Goal: Communication & Community: Answer question/provide support

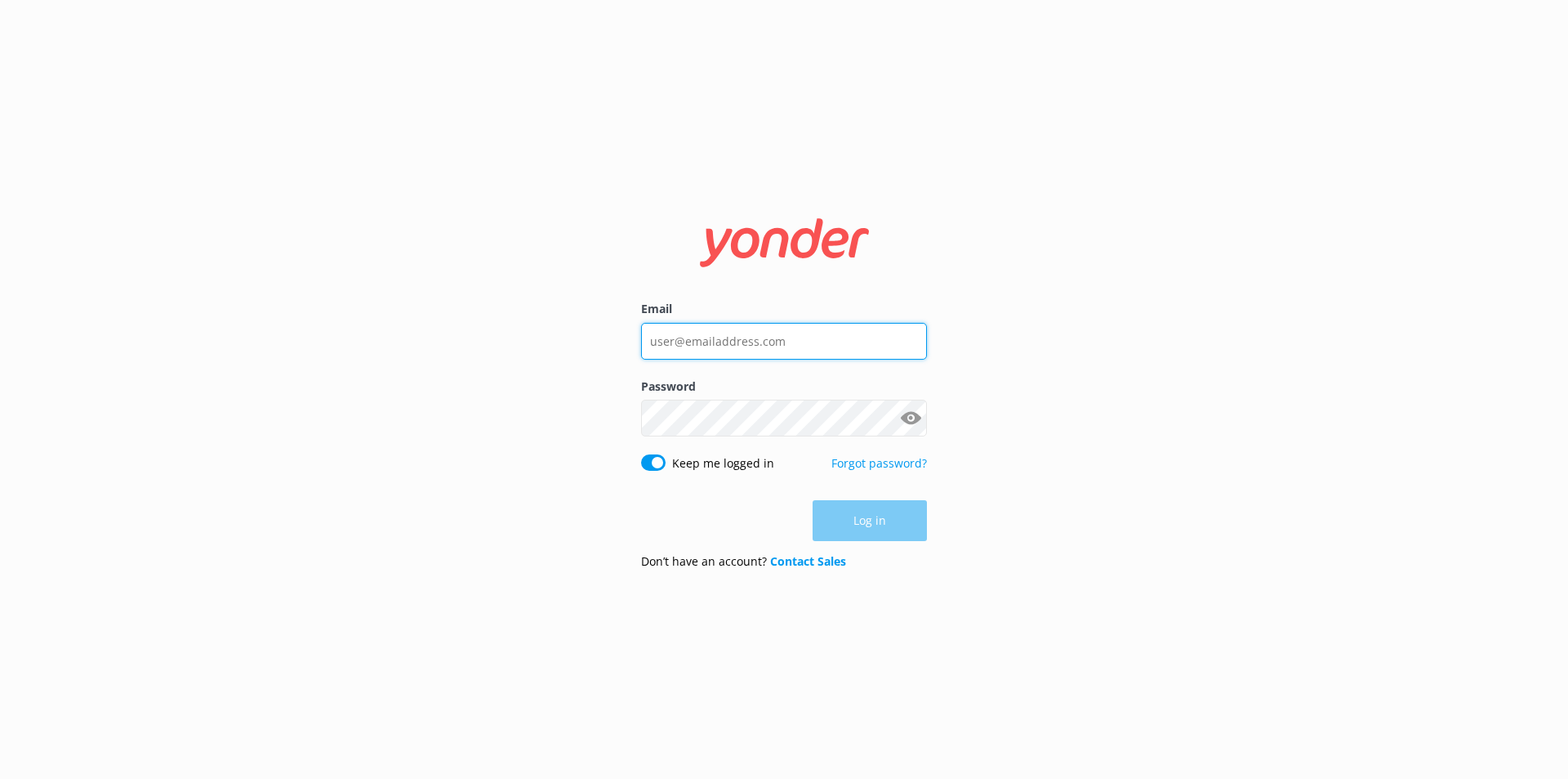
type input "[EMAIL_ADDRESS][DOMAIN_NAME]"
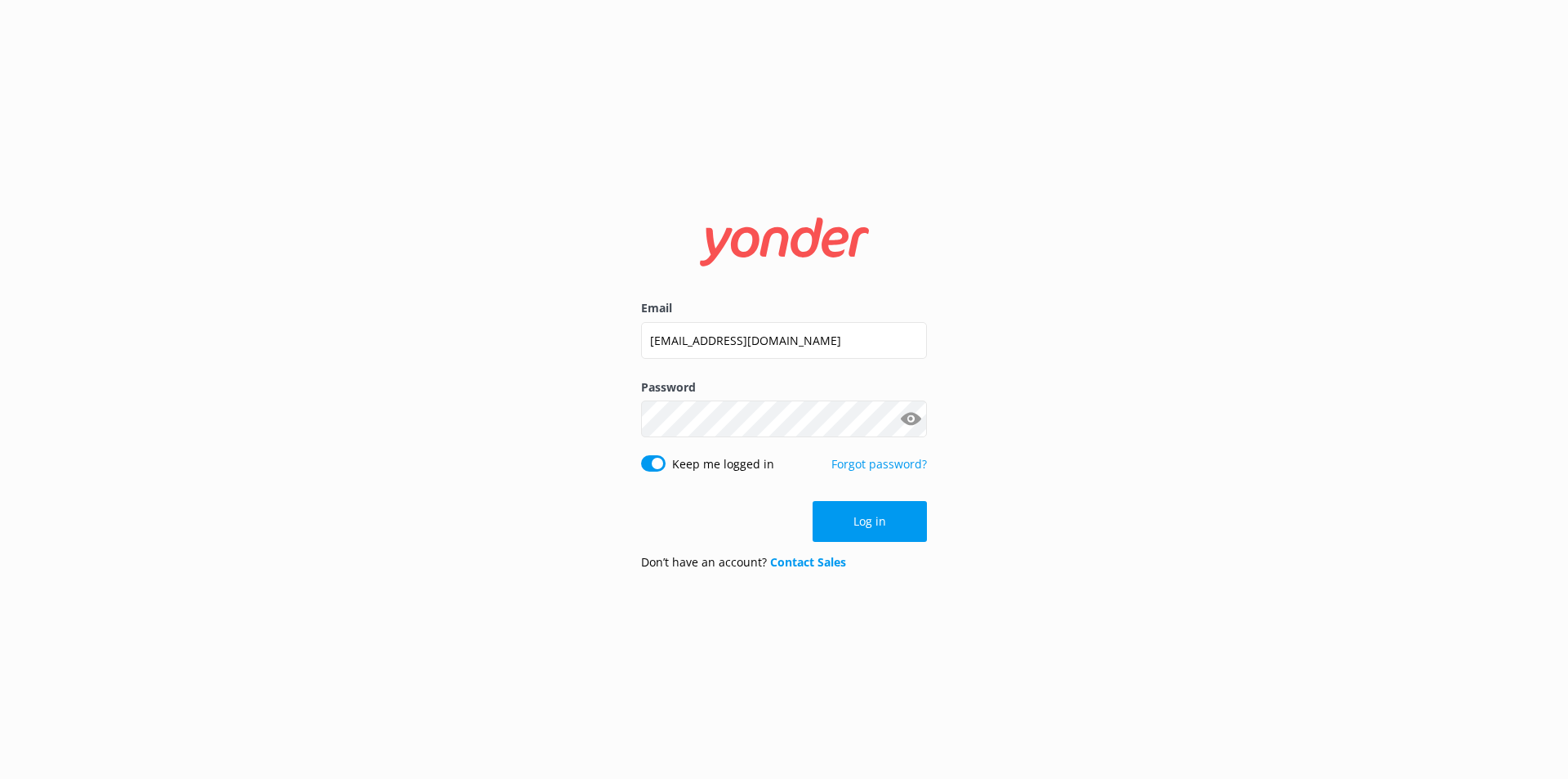
click at [870, 524] on button "Log in" at bounding box center [870, 521] width 114 height 41
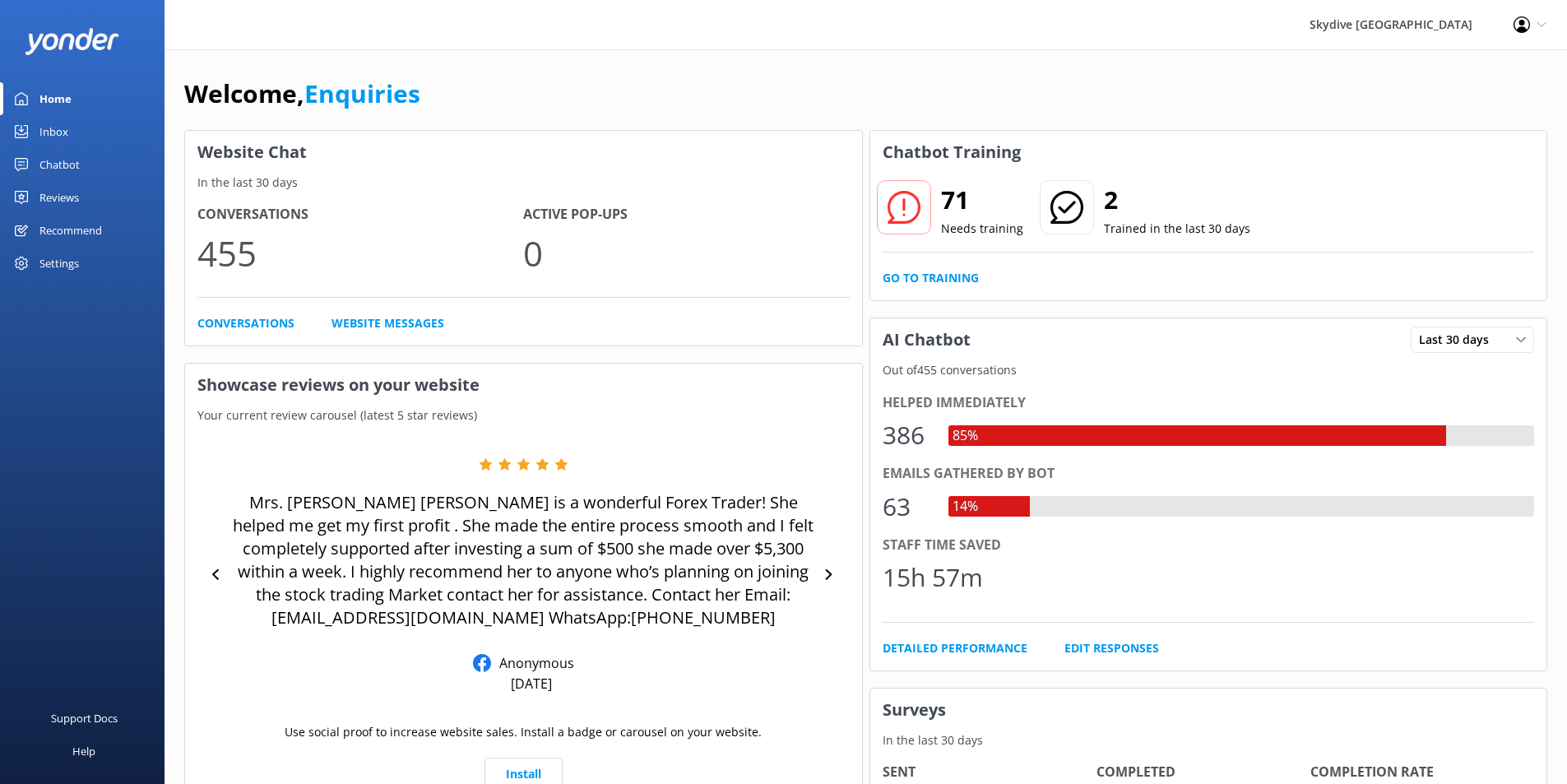
click at [58, 131] on div "Inbox" at bounding box center [54, 131] width 29 height 33
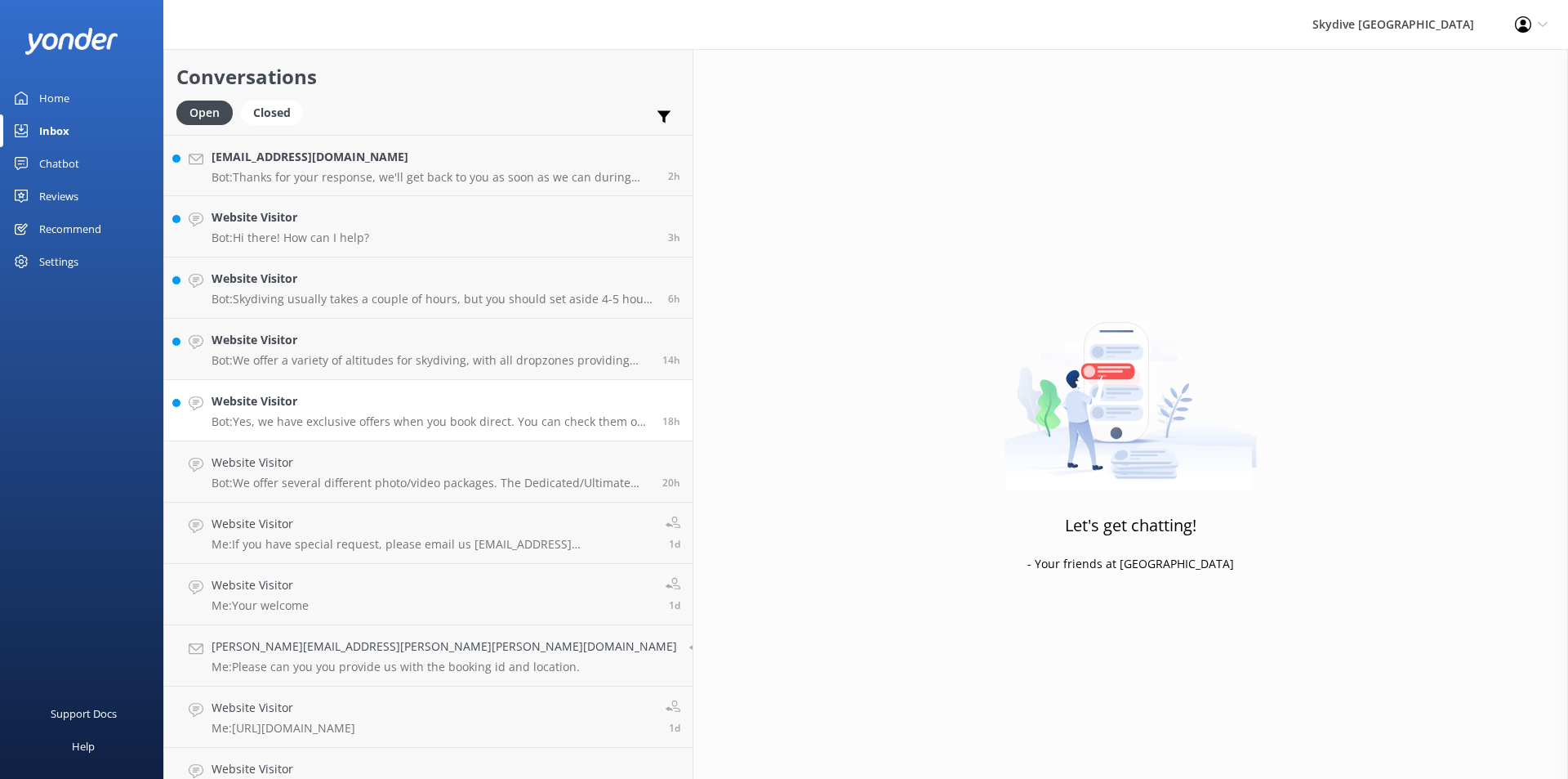
click at [310, 419] on p "Bot: Yes, we have exclusive offers when you book direct. You can check them out…" at bounding box center [431, 421] width 439 height 14
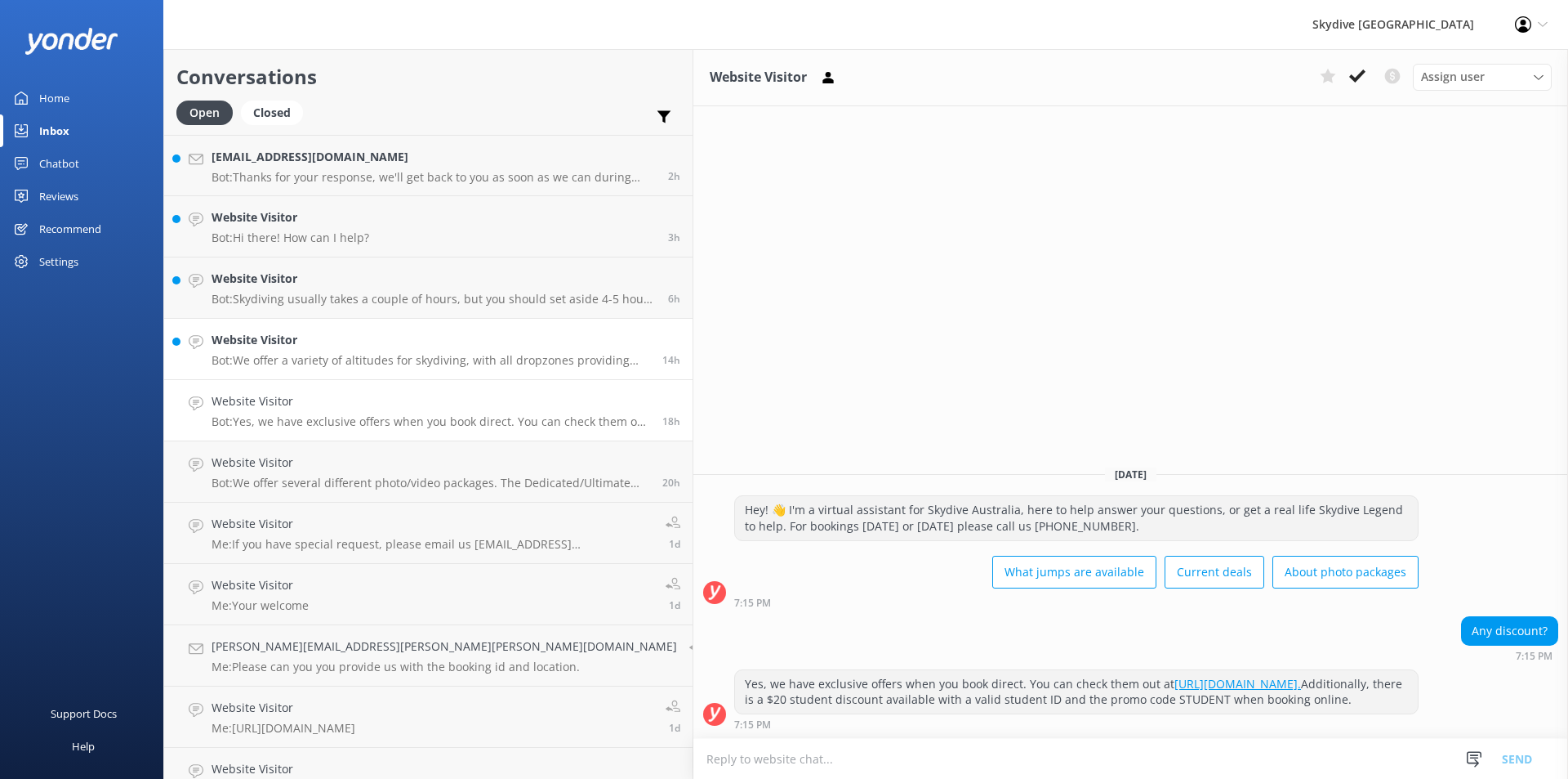
click at [261, 354] on p "Bot: We offer a variety of altitudes for skydiving, with all dropzones providin…" at bounding box center [431, 360] width 439 height 14
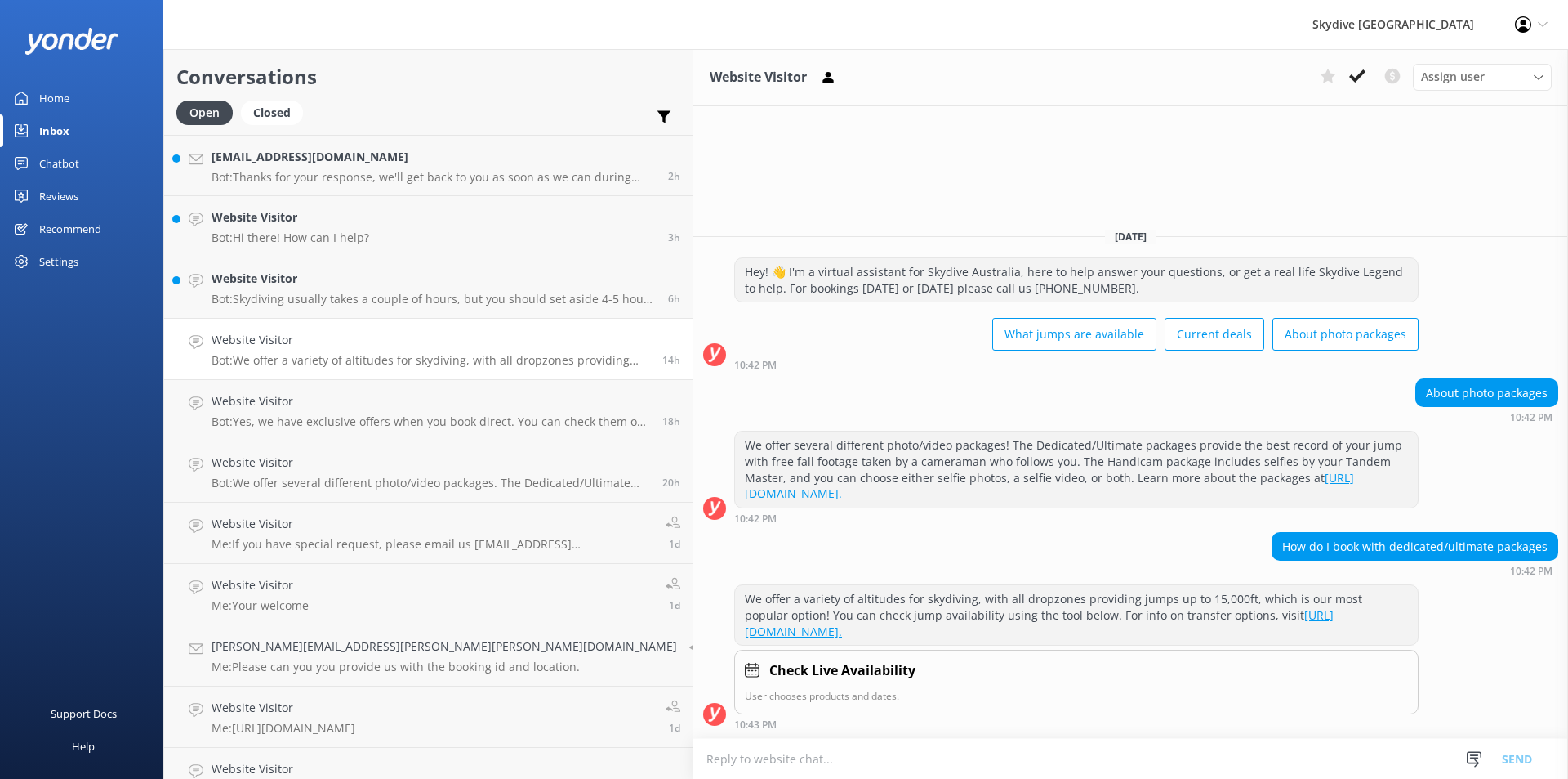
click at [243, 298] on p "Bot: Skydiving usually takes a couple of hours, but you should set aside 4-5 ho…" at bounding box center [433, 299] width 444 height 14
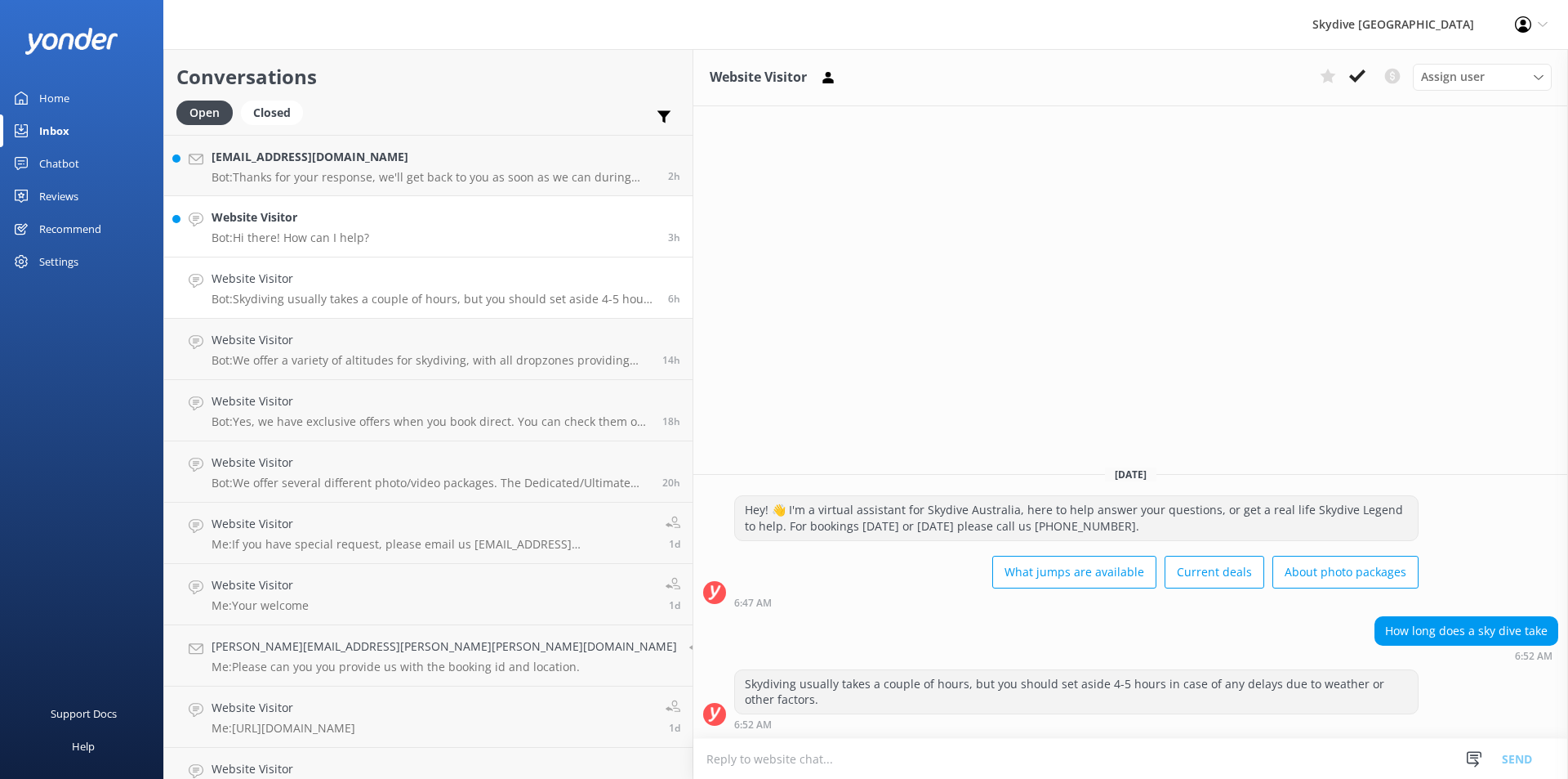
click at [236, 209] on h4 "Website Visitor" at bounding box center [290, 217] width 158 height 18
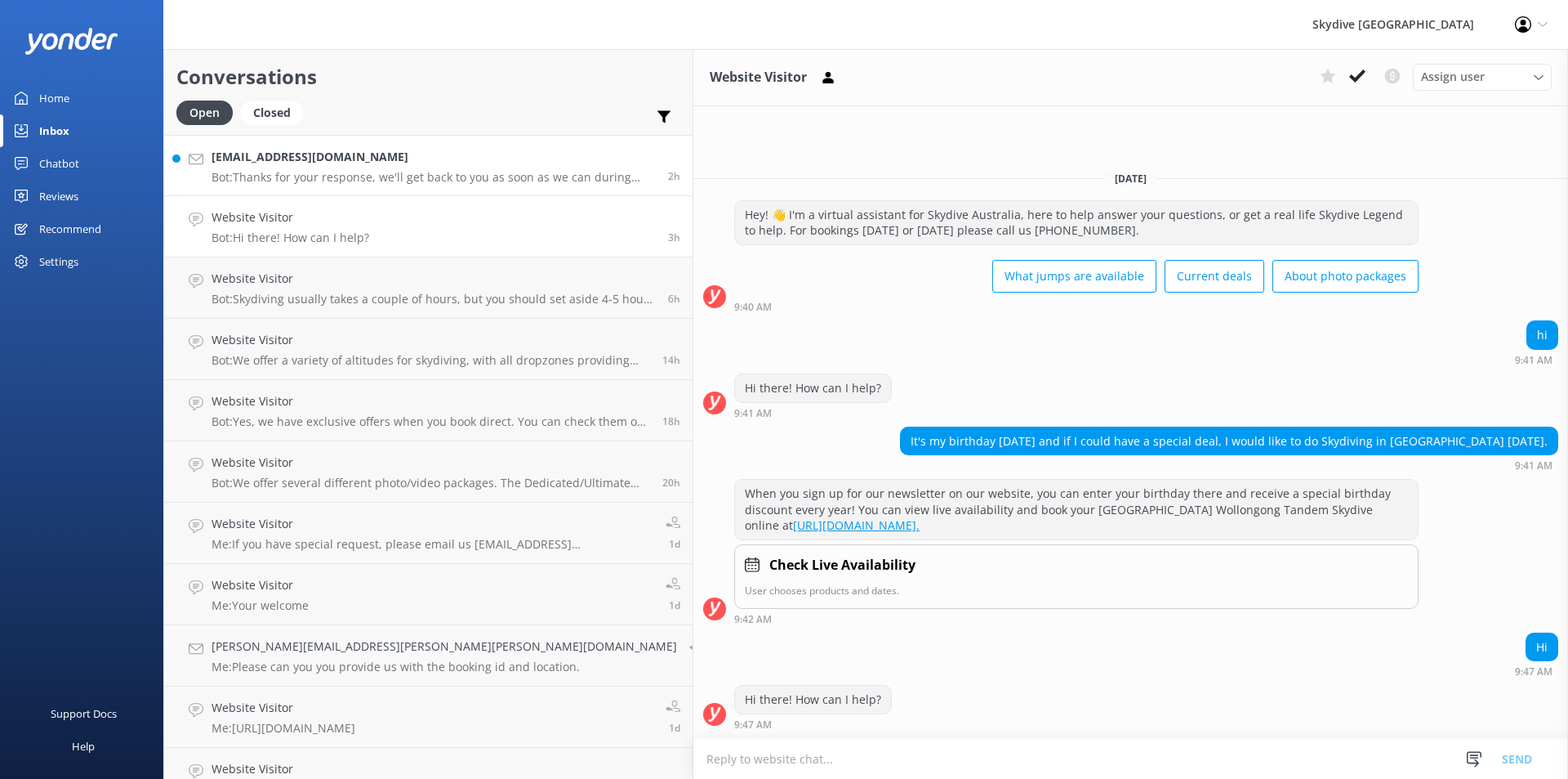
click at [264, 170] on p "Bot: Thanks for your response, we'll get back to you as soon as we can during o…" at bounding box center [433, 177] width 444 height 14
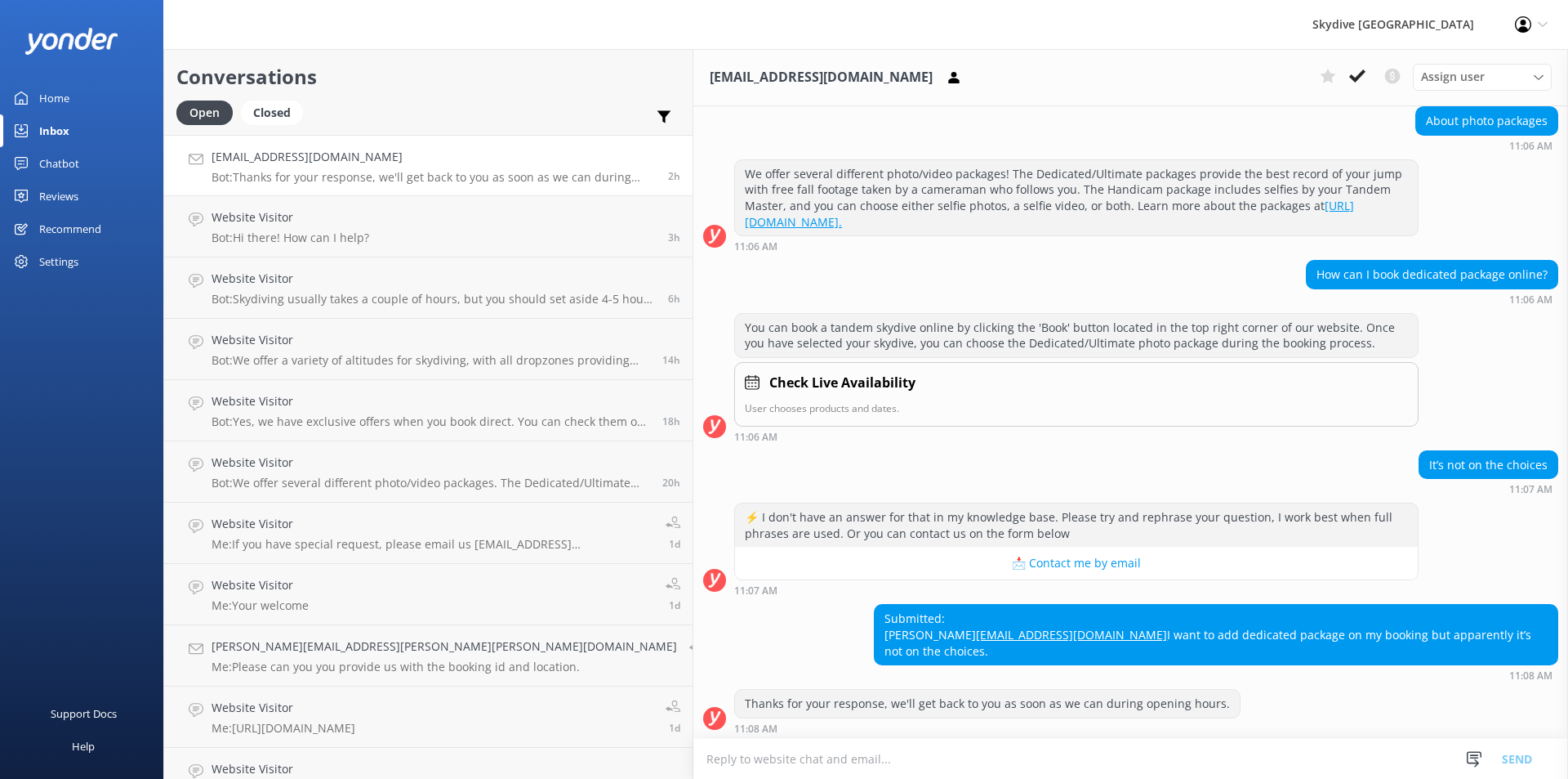
scroll to position [168, 0]
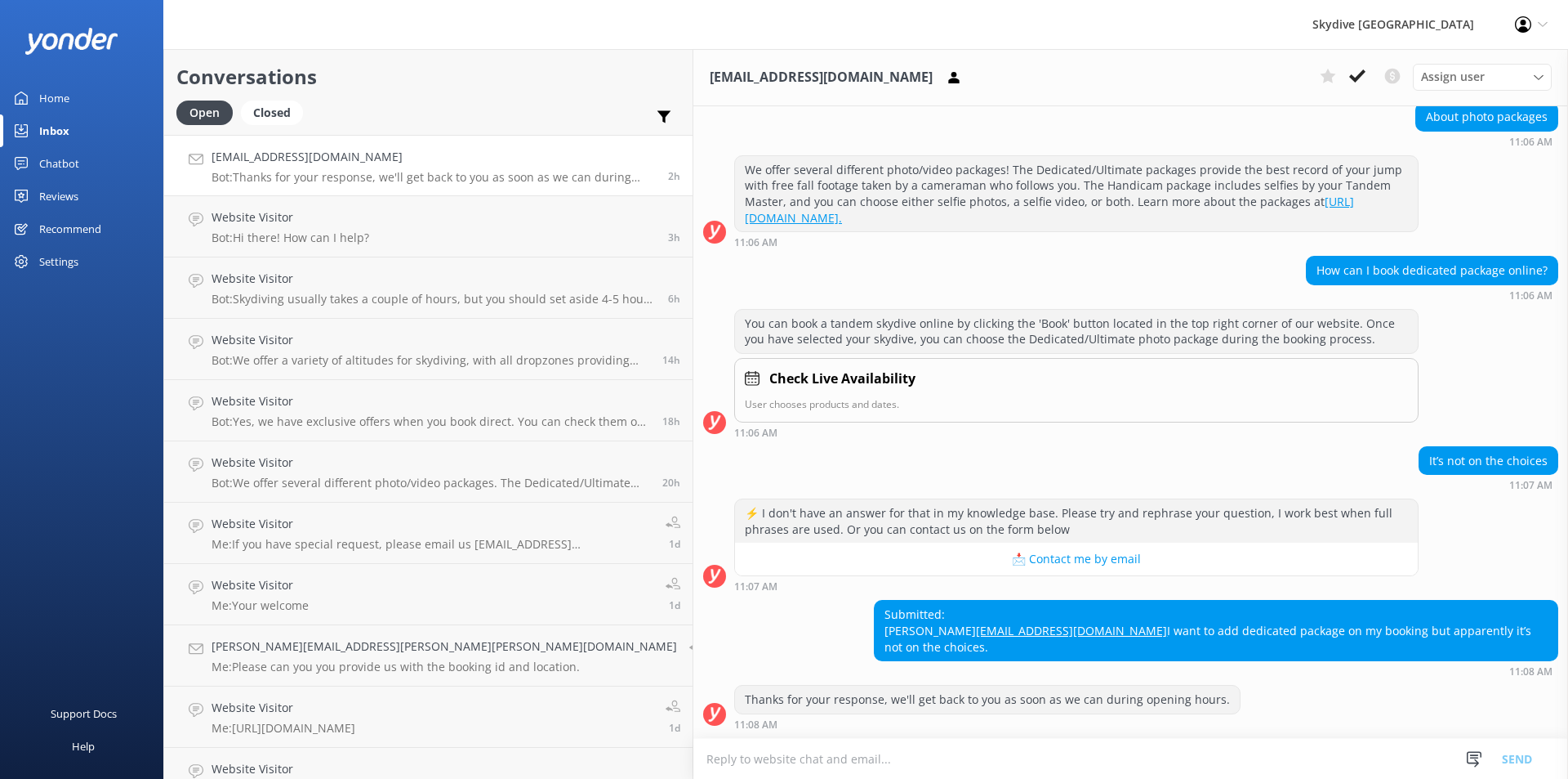
click at [71, 100] on link "Home" at bounding box center [81, 98] width 163 height 33
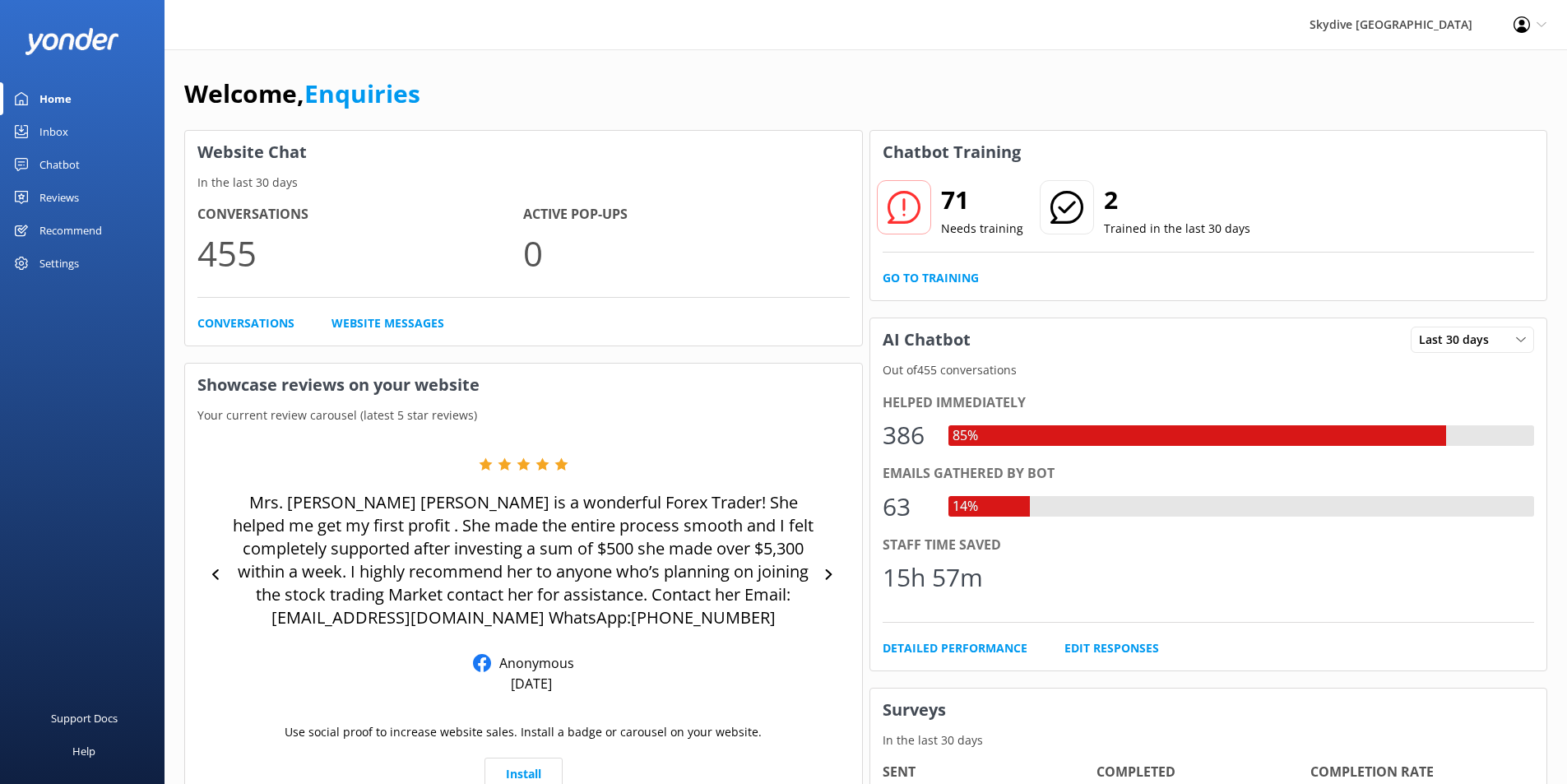
click at [59, 128] on div "Inbox" at bounding box center [54, 131] width 29 height 33
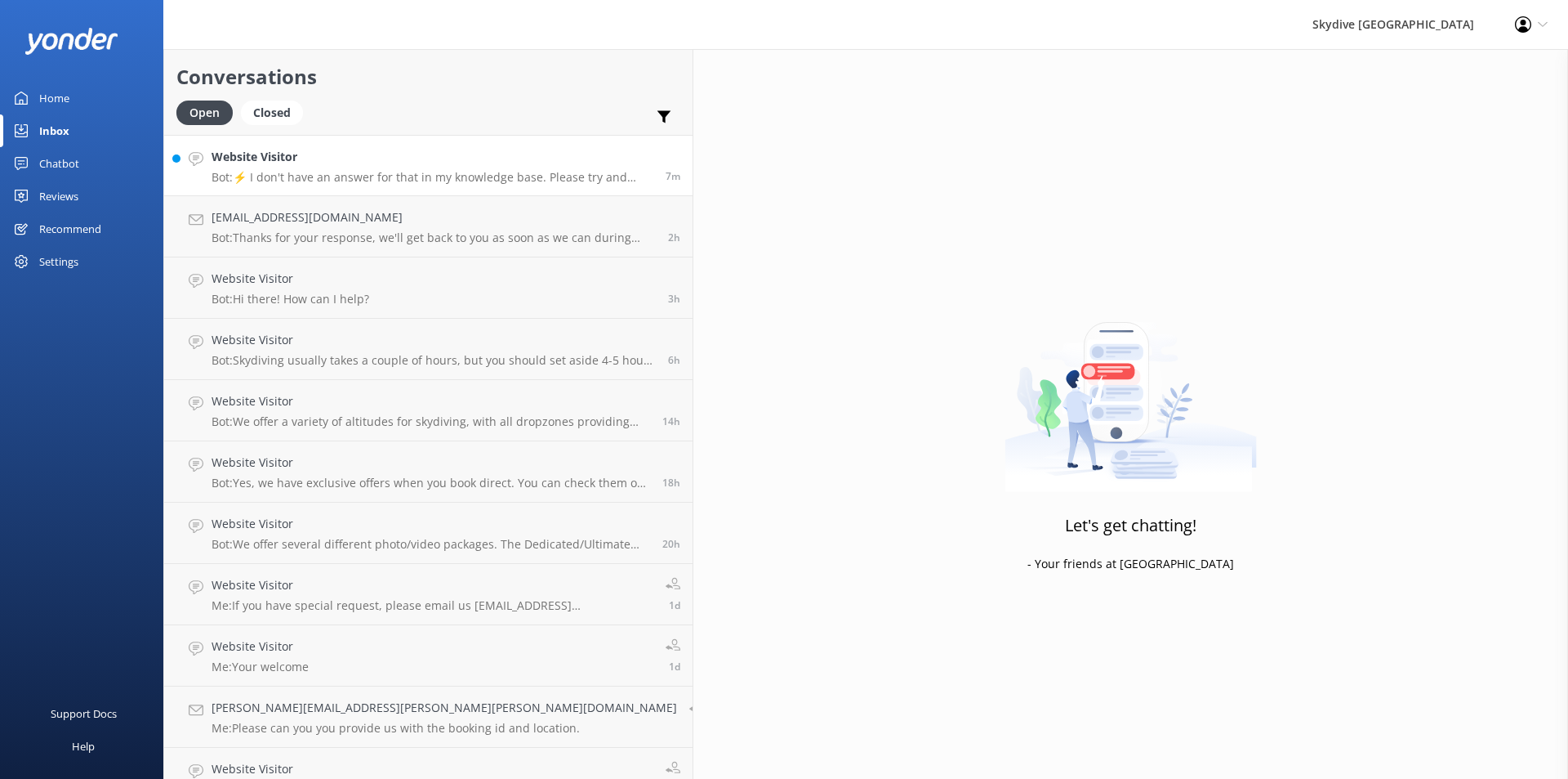
click at [321, 167] on div "Website Visitor Bot: ⚡ I don't have an answer for that in my knowledge base. Pl…" at bounding box center [432, 165] width 442 height 35
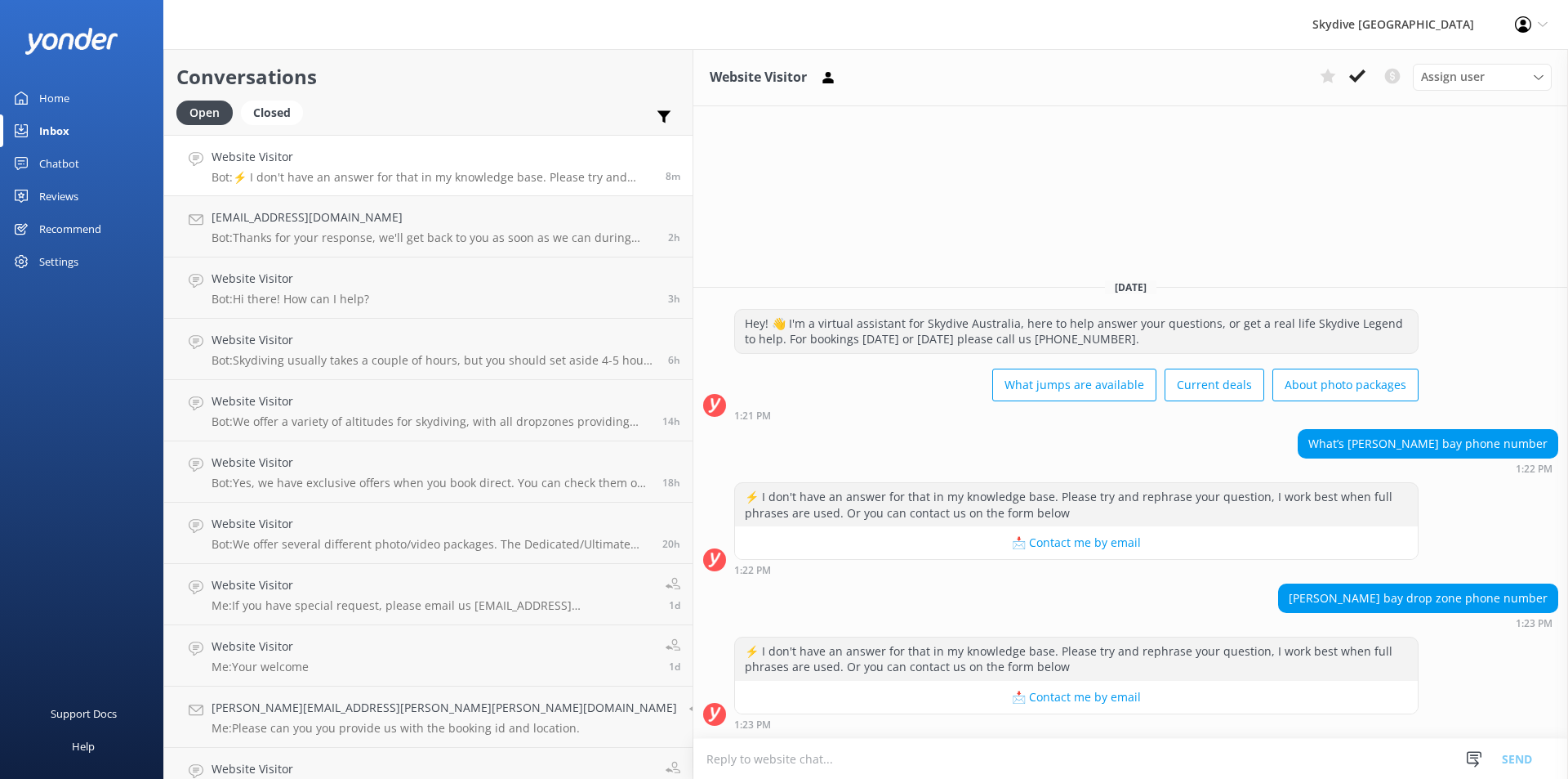
paste textarea "02 6684 1266"
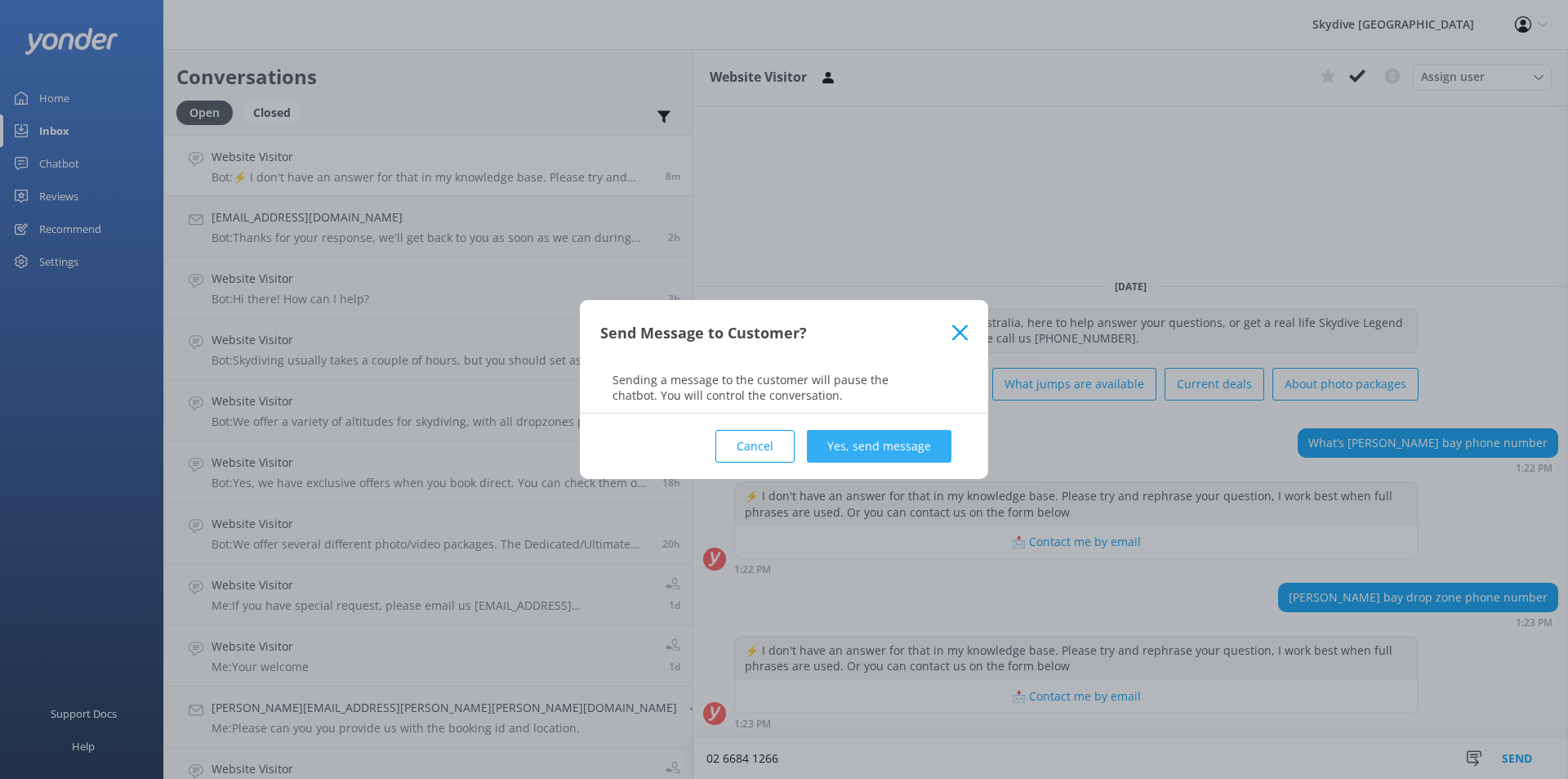
type textarea "02 6684 1266"
click at [904, 443] on button "Yes, send message" at bounding box center [879, 446] width 144 height 33
